Goal: Find specific page/section: Find specific page/section

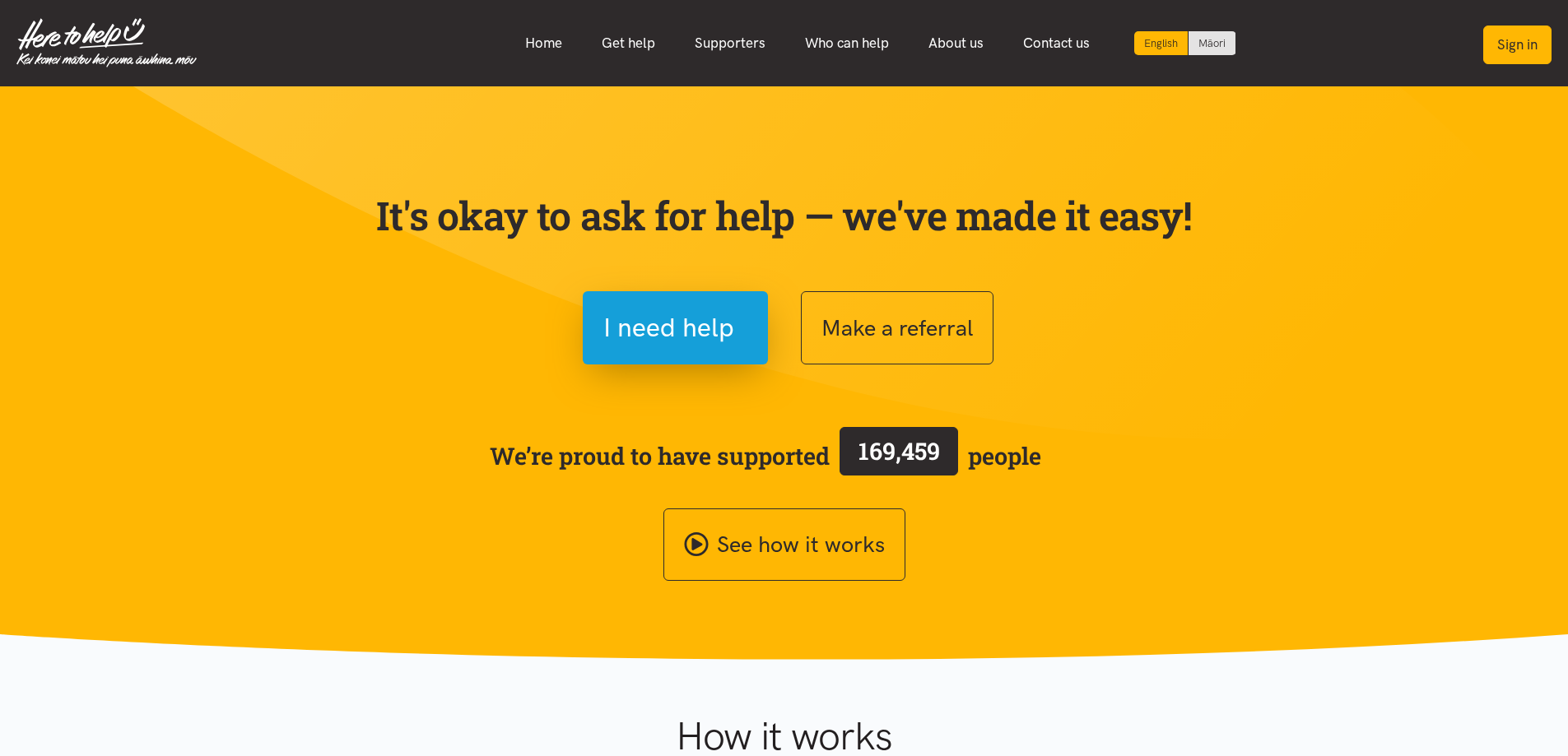
click at [1524, 52] on button "Sign in" at bounding box center [1517, 45] width 68 height 38
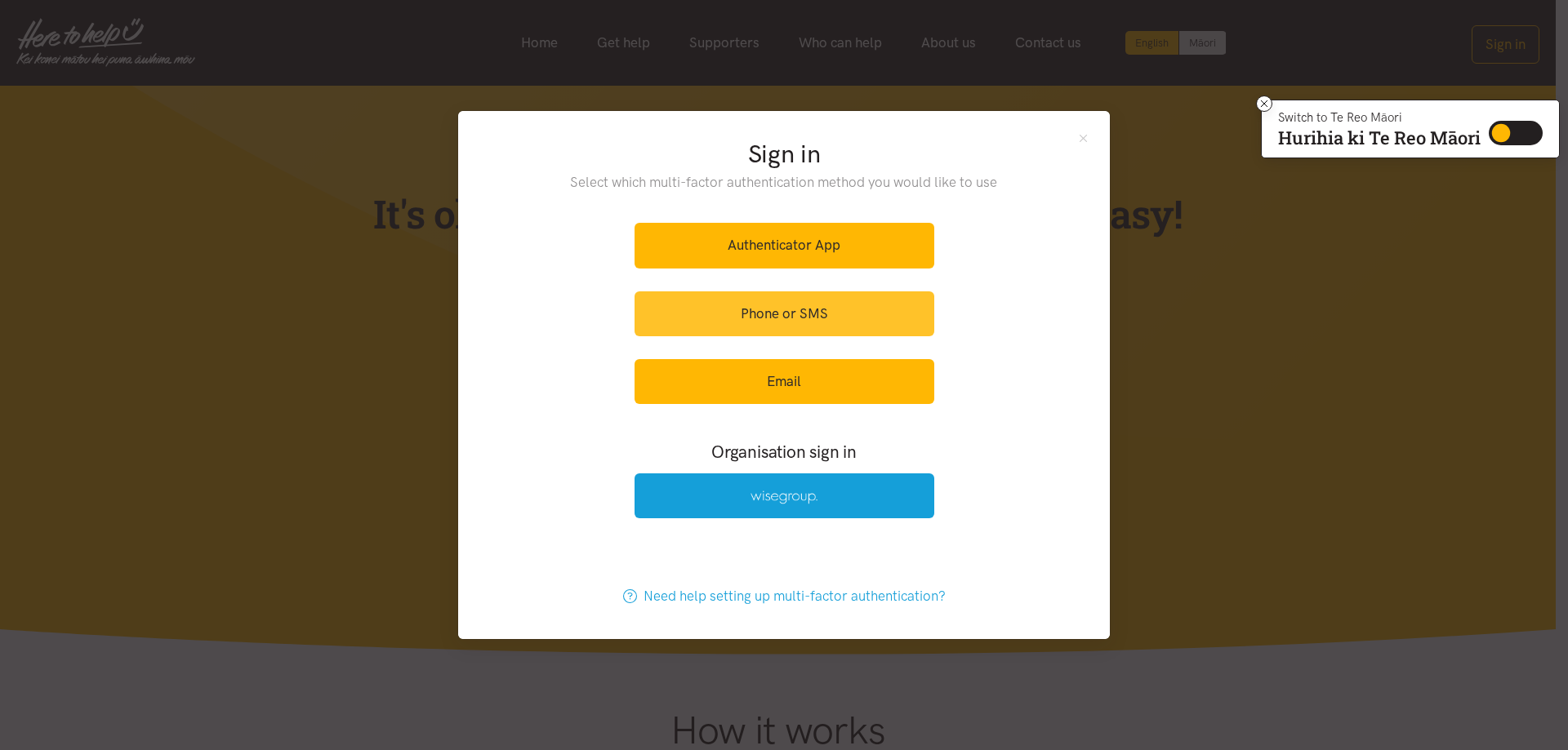
click at [814, 306] on link "Phone or SMS" at bounding box center [784, 314] width 300 height 45
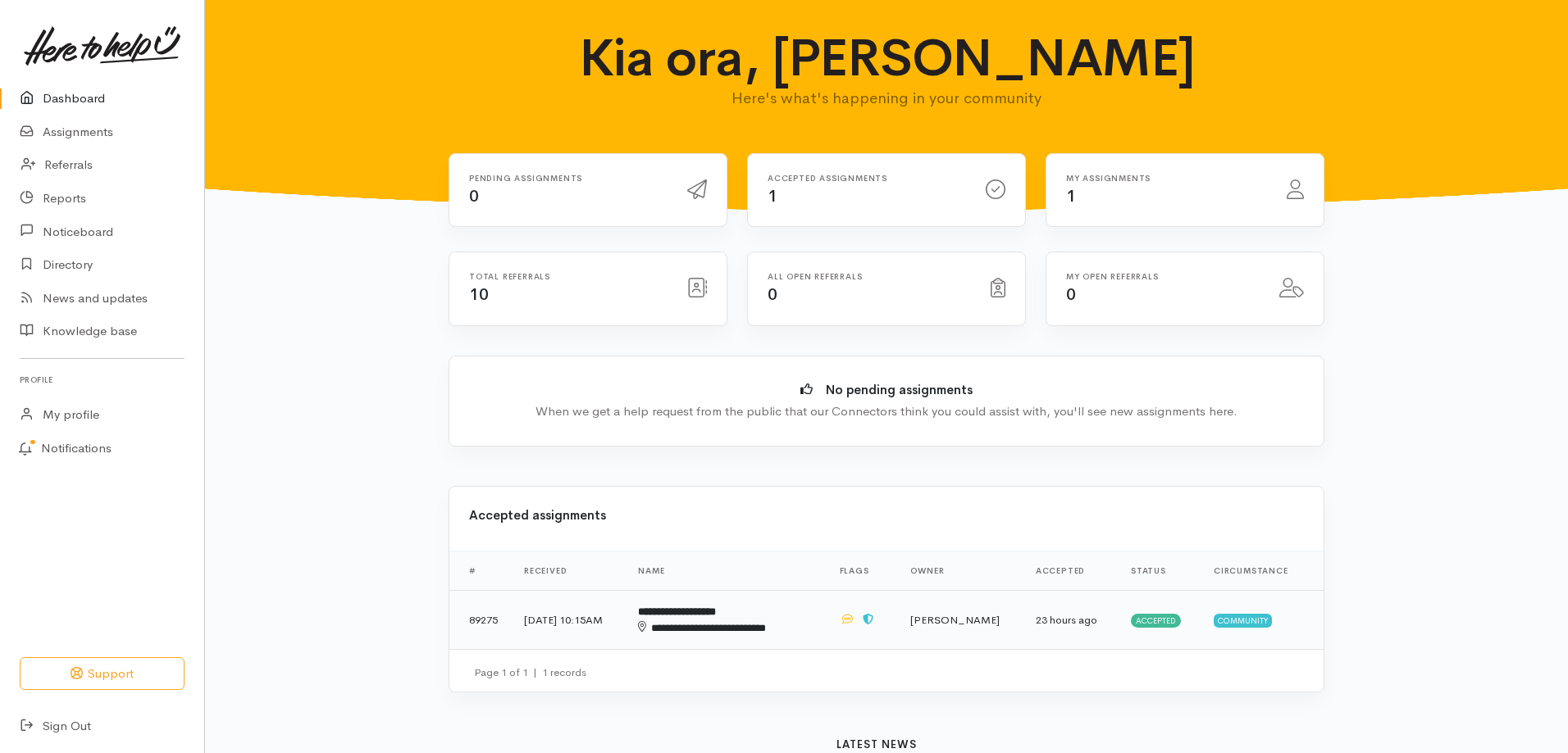
click at [792, 625] on div "**********" at bounding box center [717, 628] width 159 height 17
